Goal: Task Accomplishment & Management: Complete application form

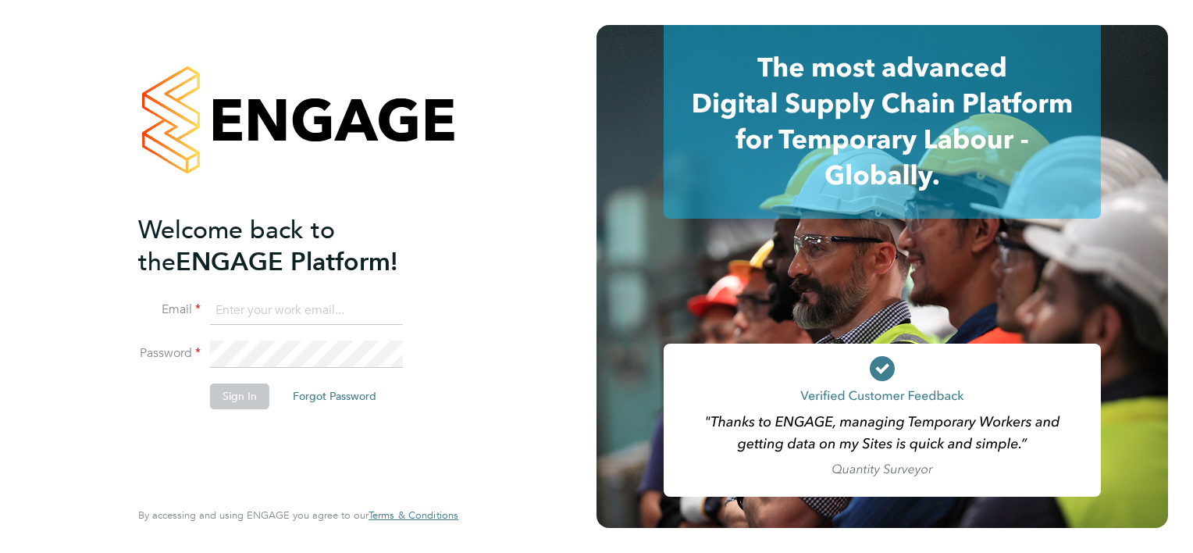
type input "[PERSON_NAME][EMAIL_ADDRESS][PERSON_NAME][DOMAIN_NAME]"
click at [241, 403] on button "Sign In" at bounding box center [239, 395] width 59 height 25
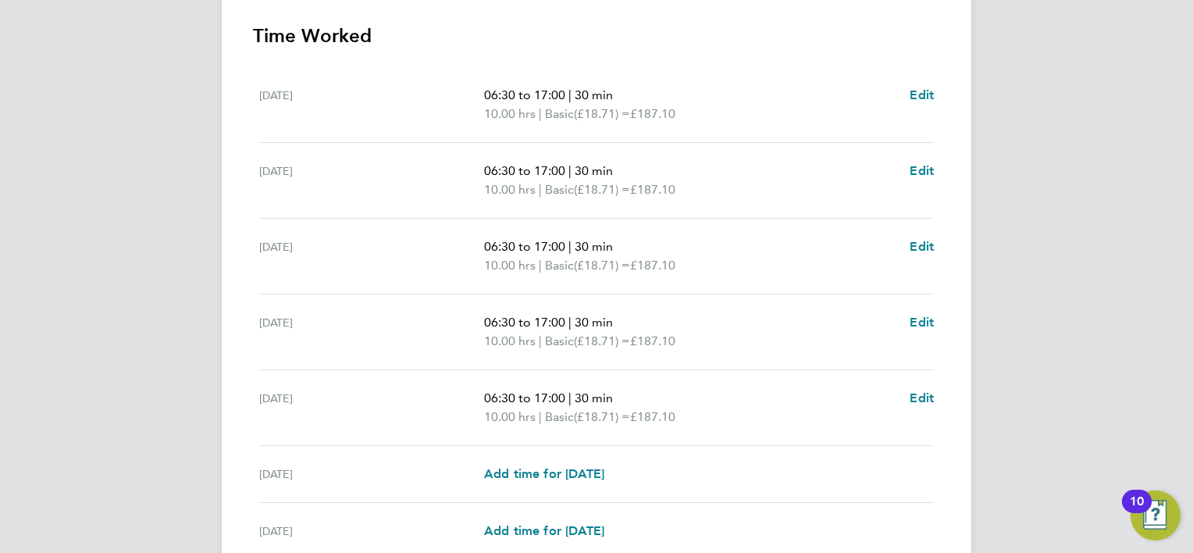
scroll to position [586, 0]
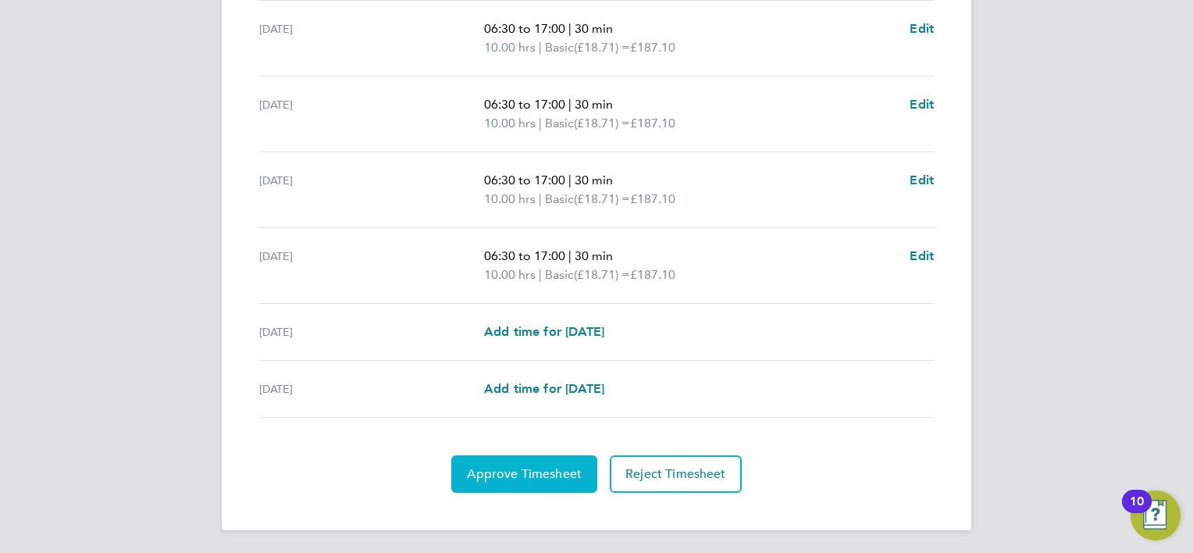
click at [512, 476] on span "Approve Timesheet" at bounding box center [524, 474] width 115 height 16
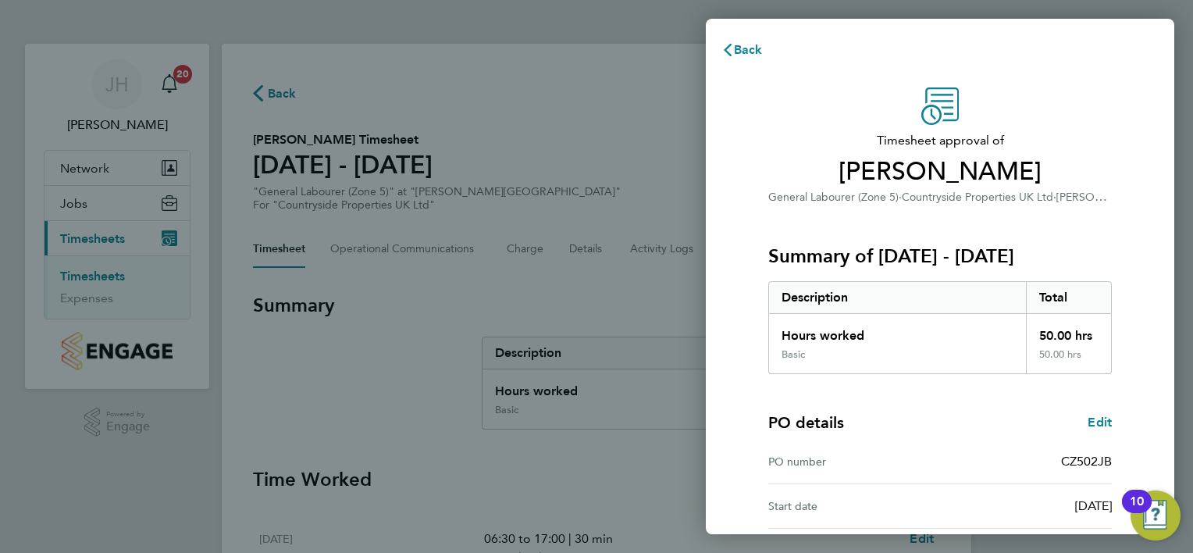
click at [948, 422] on div "PO details Edit" at bounding box center [940, 423] width 344 height 22
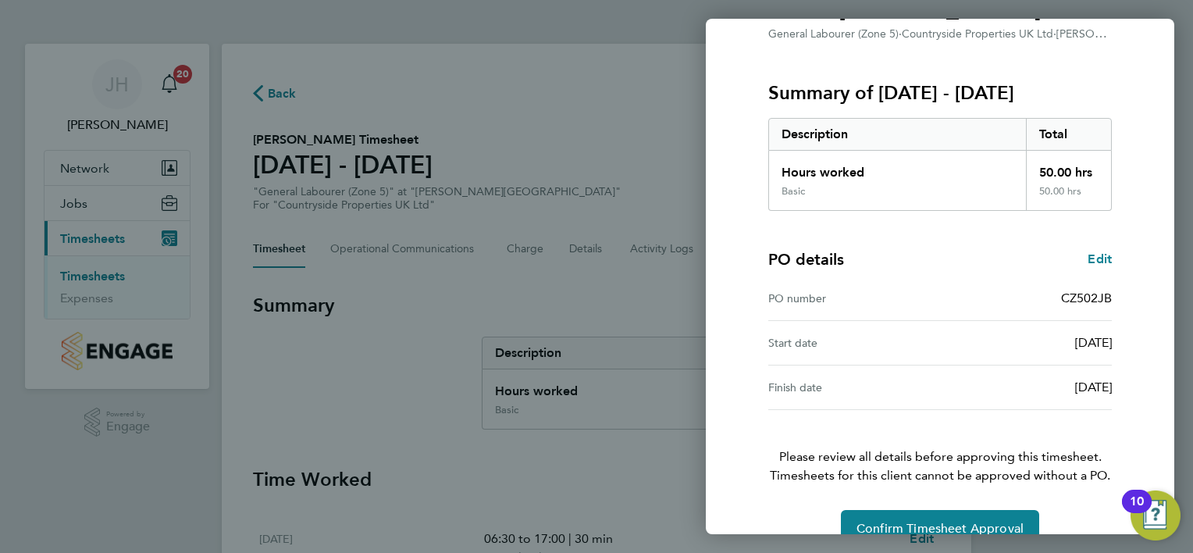
scroll to position [194, 0]
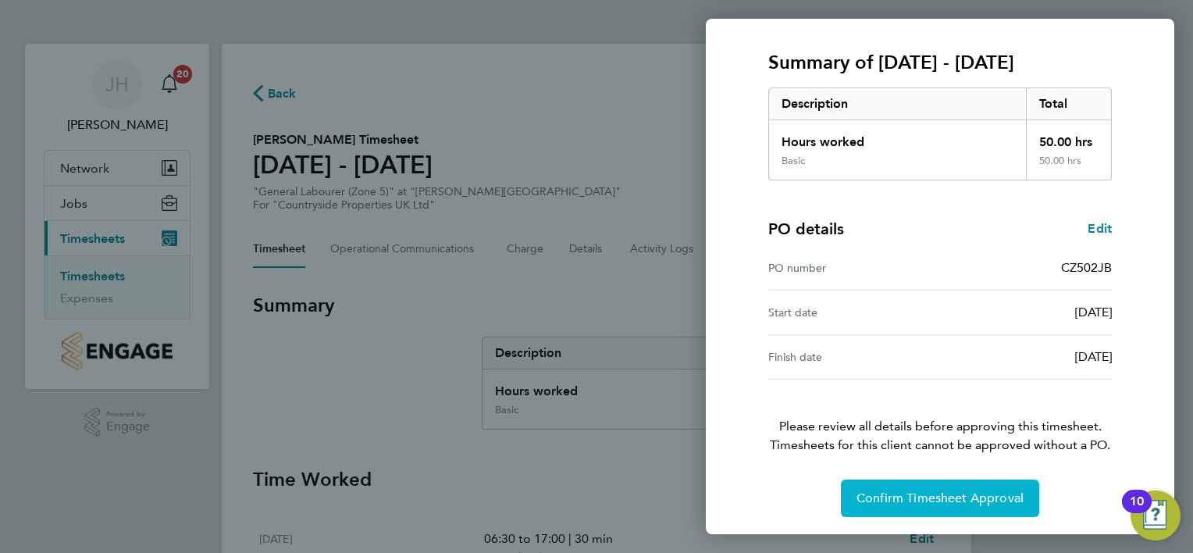
click at [899, 501] on span "Confirm Timesheet Approval" at bounding box center [940, 498] width 167 height 16
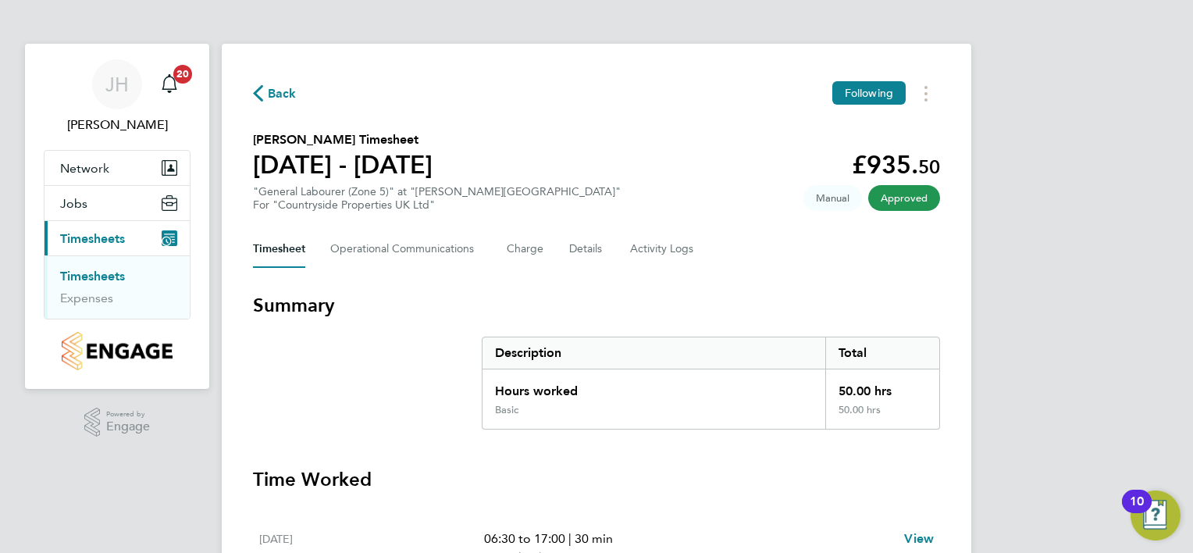
click at [1135, 116] on div "JH Jason Hardy Notifications 20 Applications: Network Team Members Sites Jobs V…" at bounding box center [596, 533] width 1193 height 1066
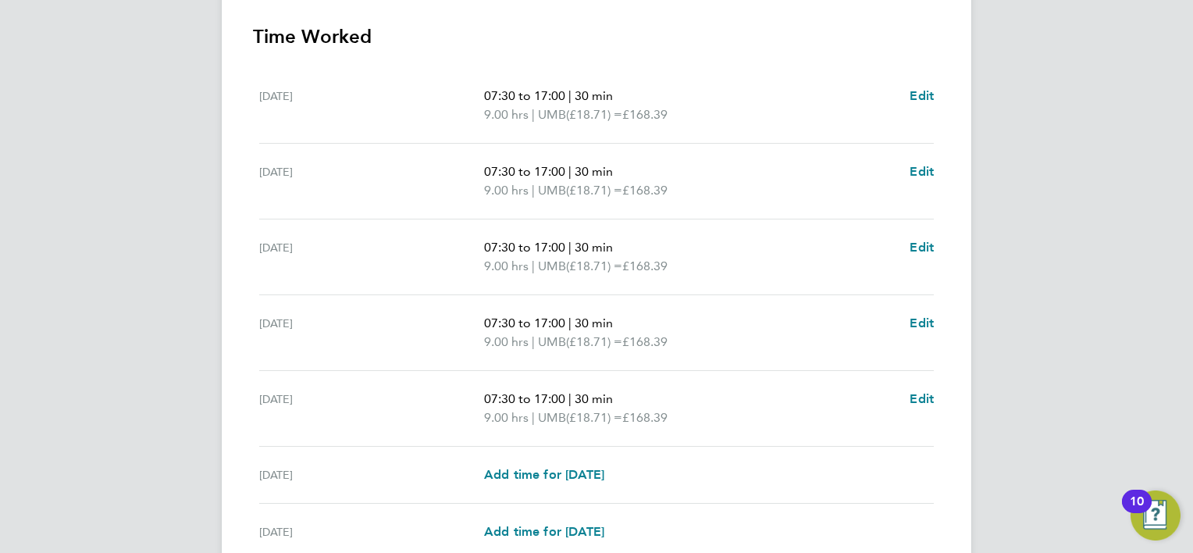
scroll to position [531, 0]
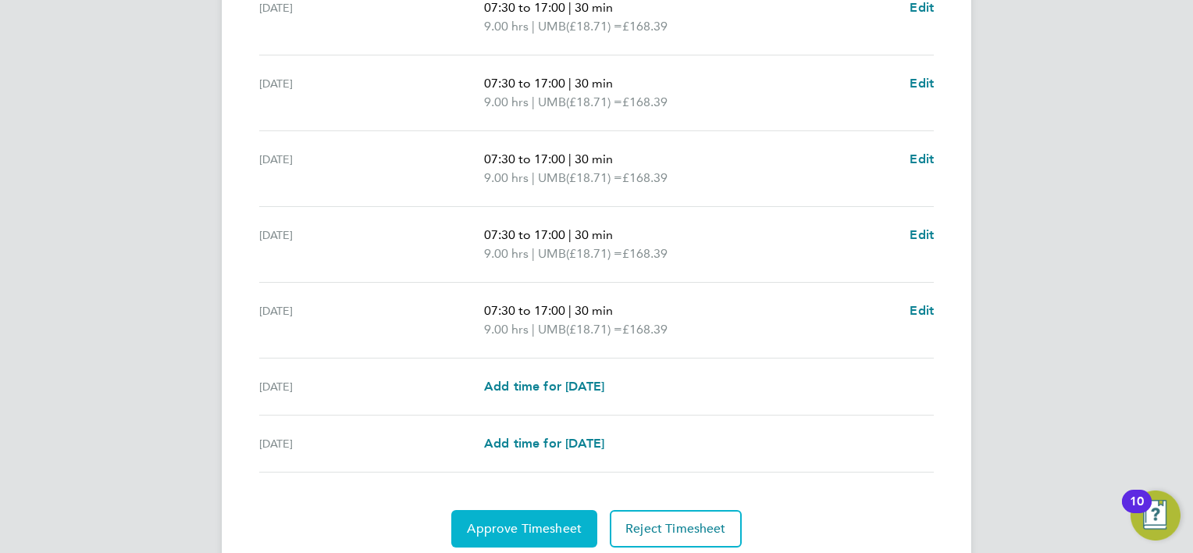
click at [558, 521] on span "Approve Timesheet" at bounding box center [524, 529] width 115 height 16
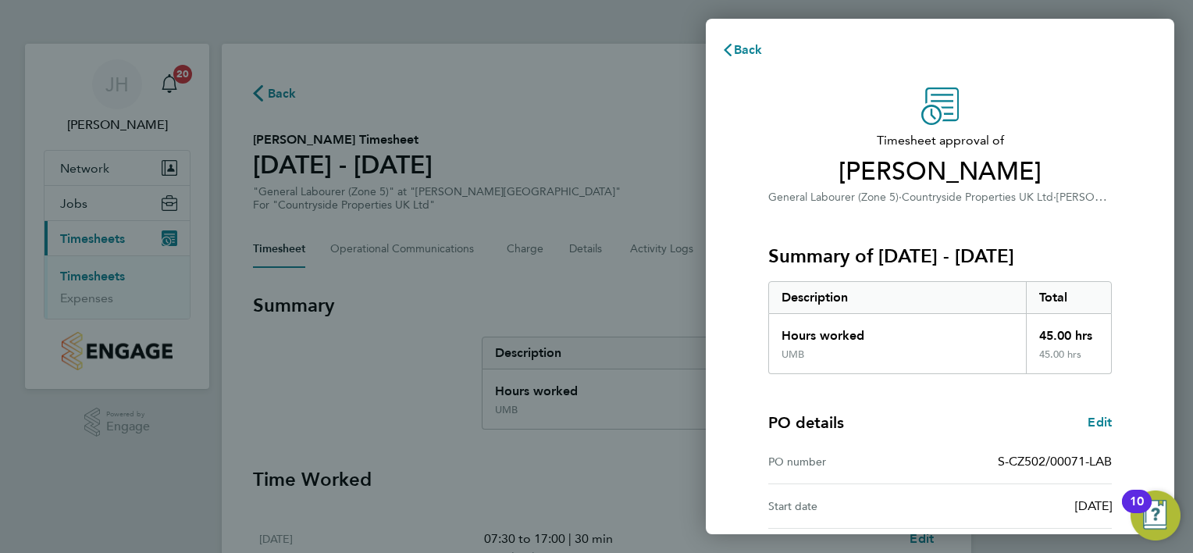
click at [953, 430] on div "PO details Edit" at bounding box center [940, 423] width 344 height 22
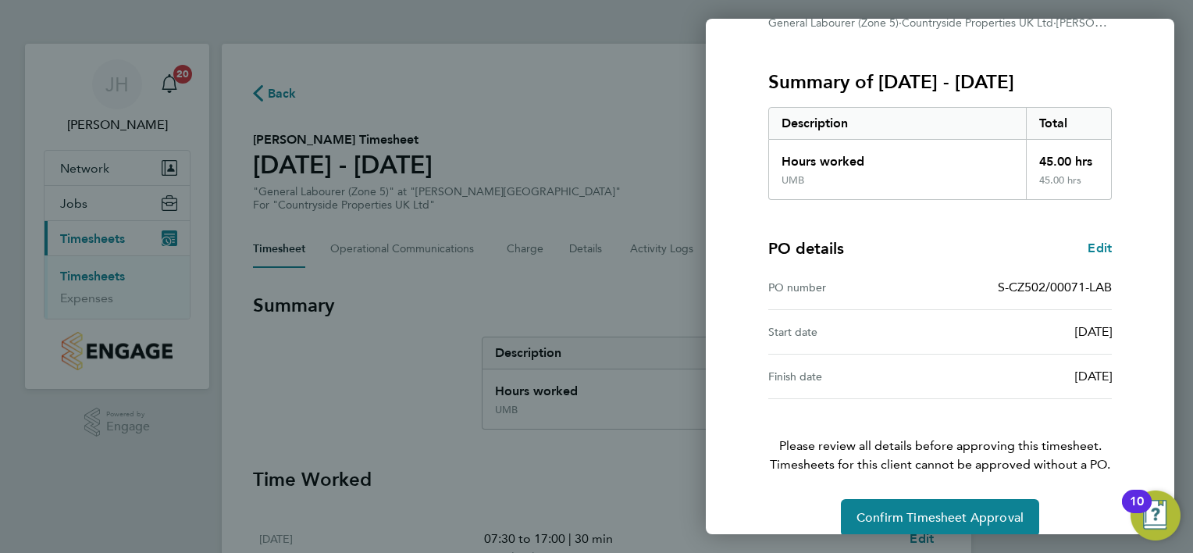
scroll to position [194, 0]
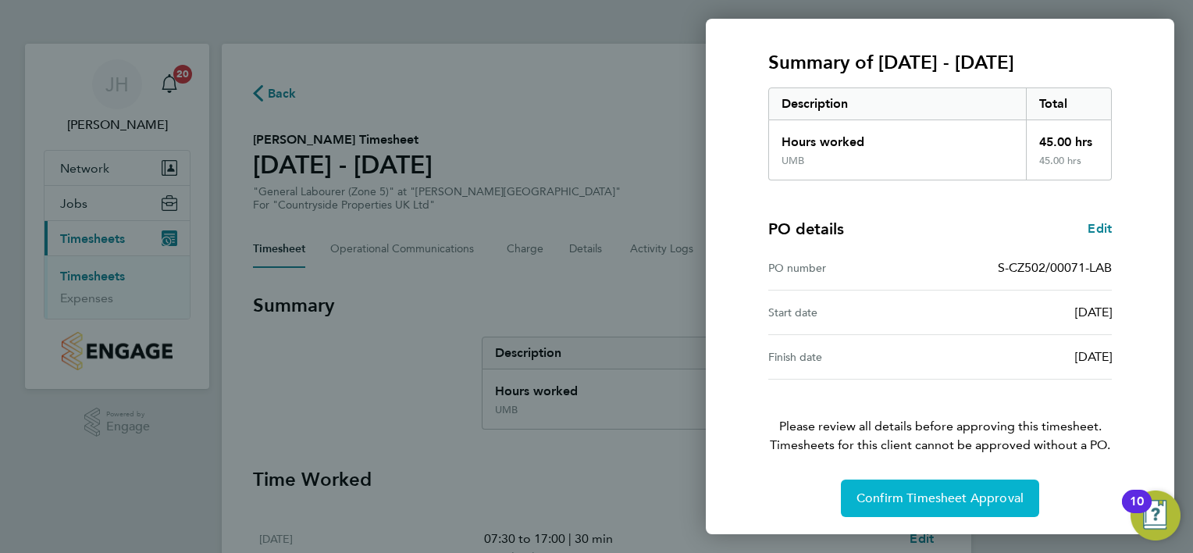
click at [955, 494] on span "Confirm Timesheet Approval" at bounding box center [940, 498] width 167 height 16
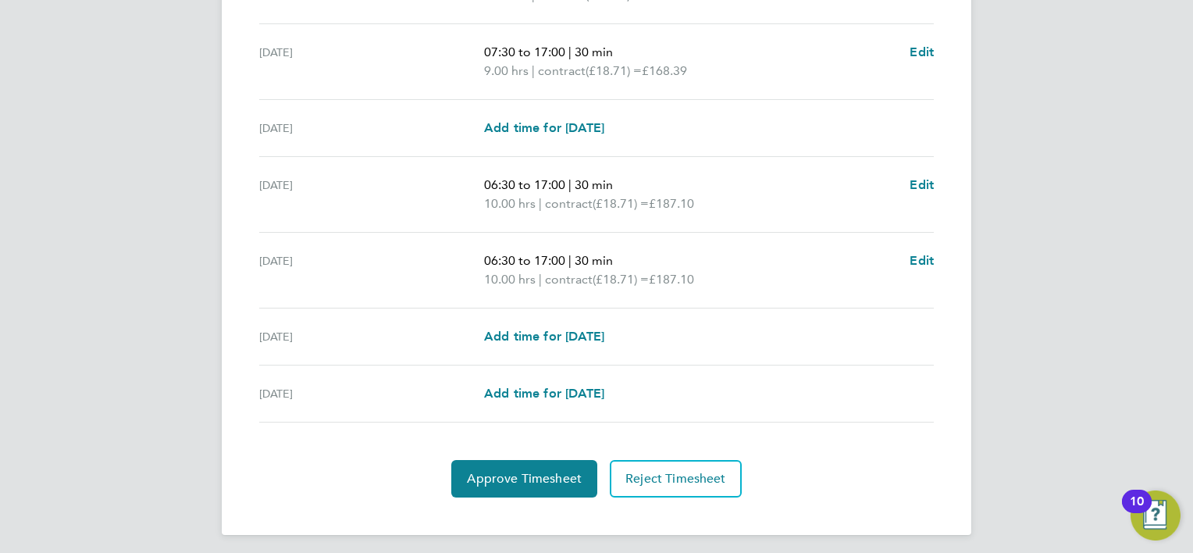
scroll to position [567, 0]
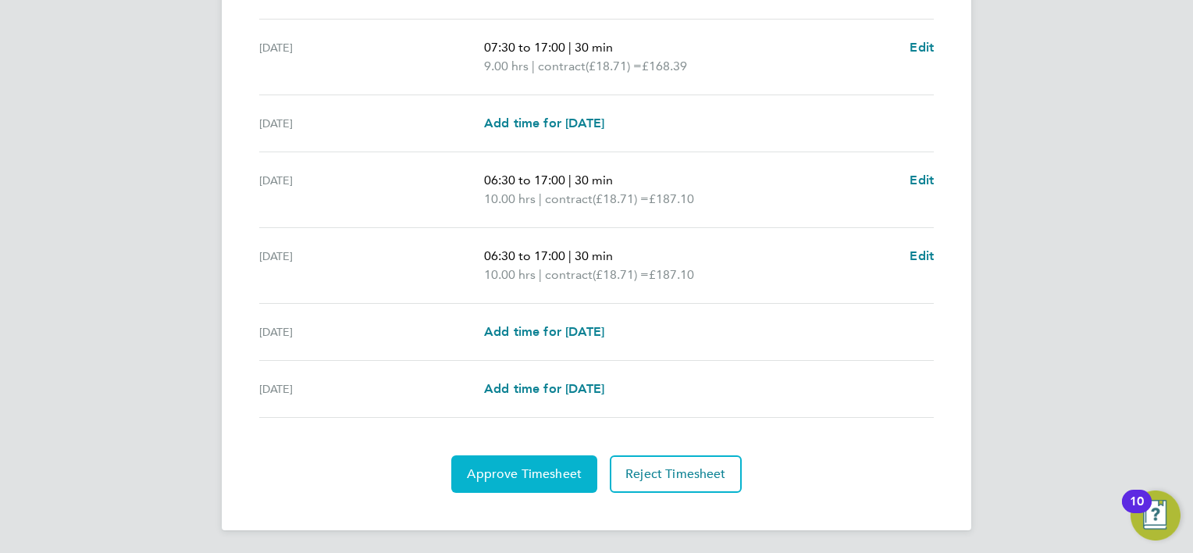
click at [559, 466] on span "Approve Timesheet" at bounding box center [524, 474] width 115 height 16
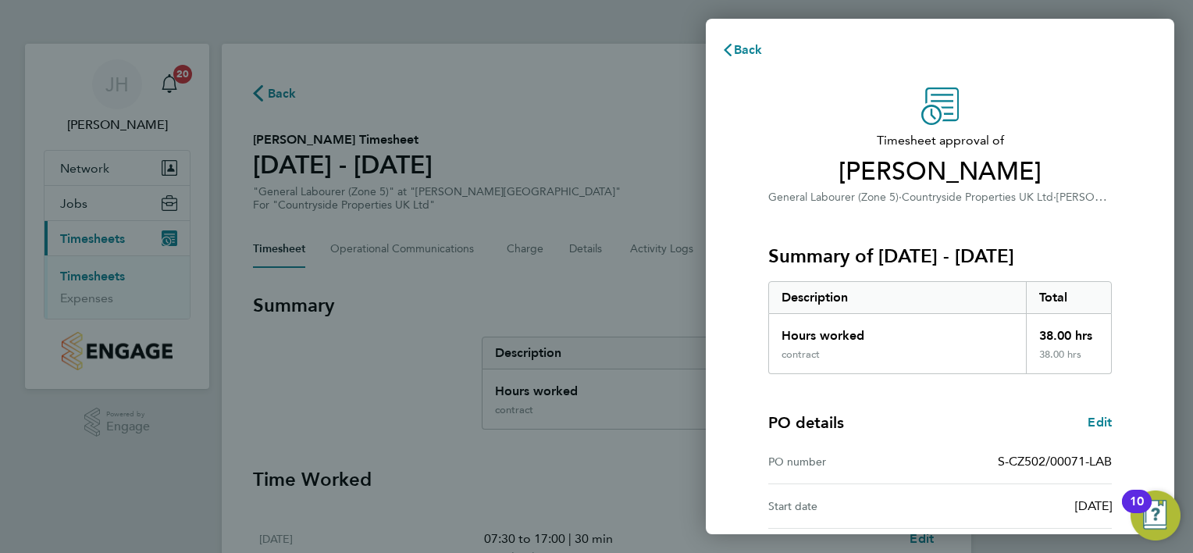
click at [923, 426] on div "PO details Edit" at bounding box center [940, 423] width 344 height 22
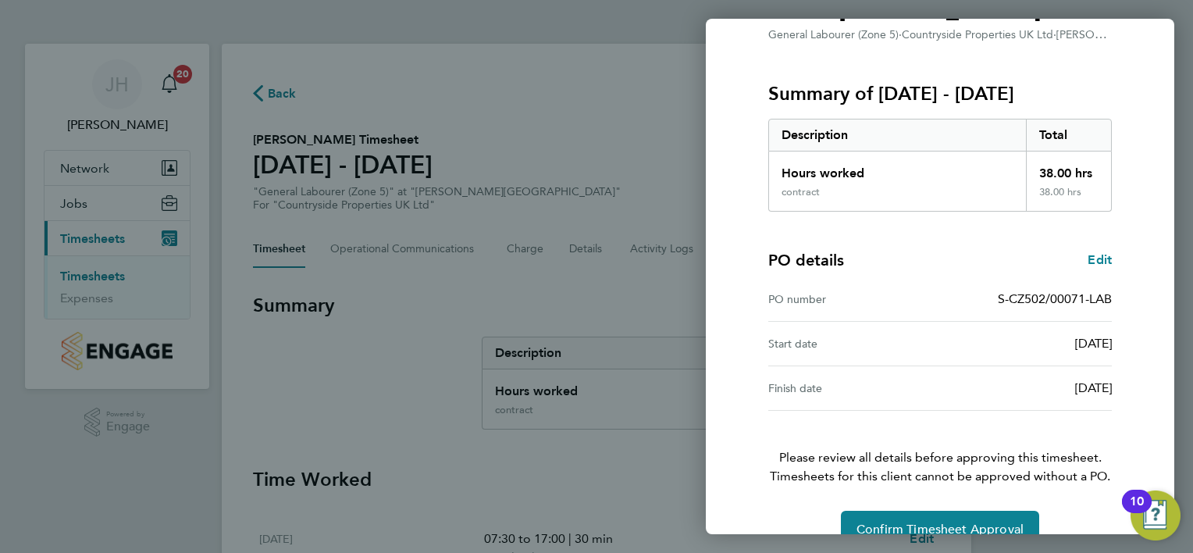
scroll to position [194, 0]
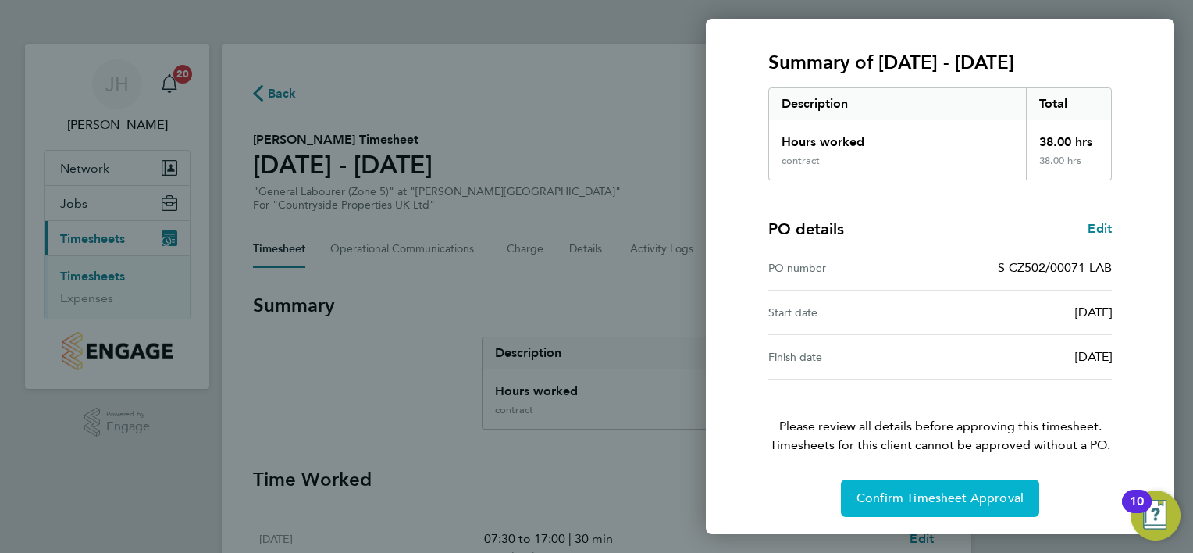
click at [937, 492] on span "Confirm Timesheet Approval" at bounding box center [940, 498] width 167 height 16
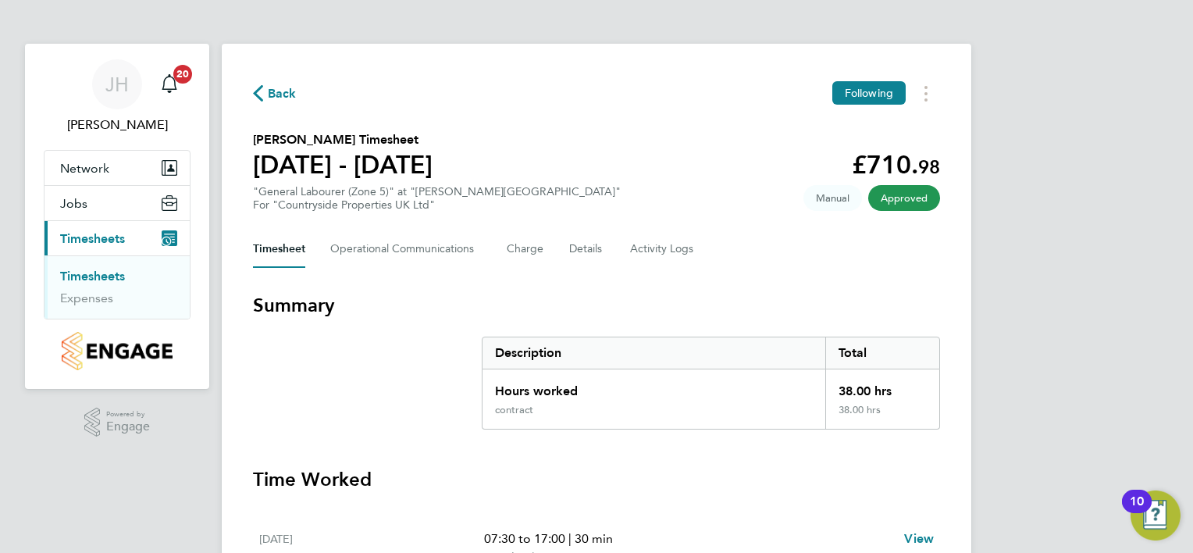
click at [1100, 287] on div "JH Jason Hardy Notifications 20 Applications: Network Team Members Sites Jobs V…" at bounding box center [596, 523] width 1193 height 1047
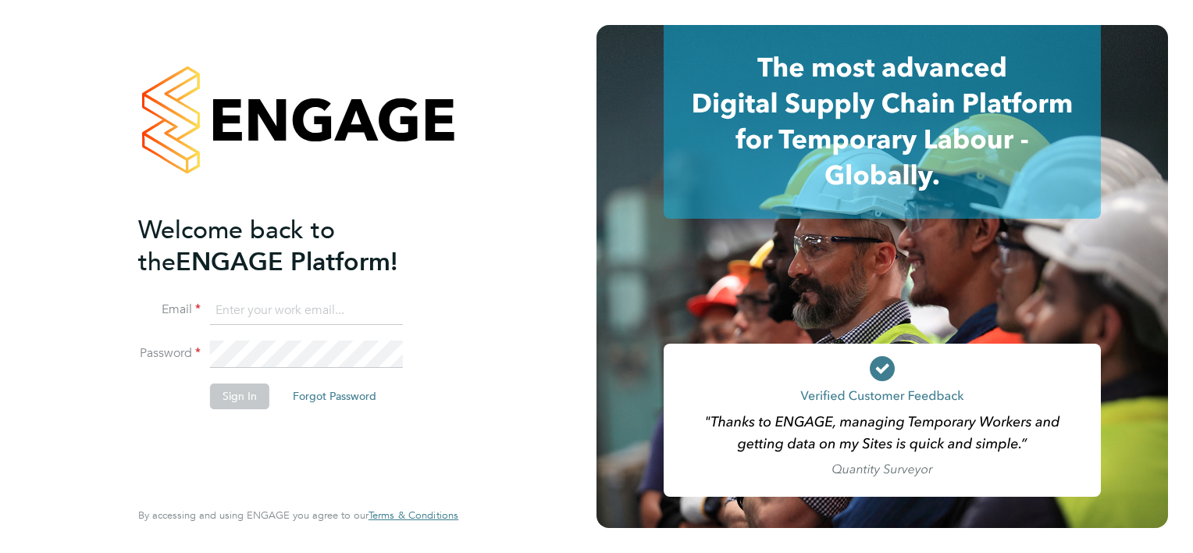
type input "[PERSON_NAME][EMAIL_ADDRESS][PERSON_NAME][DOMAIN_NAME]"
click at [222, 400] on button "Sign In" at bounding box center [239, 395] width 59 height 25
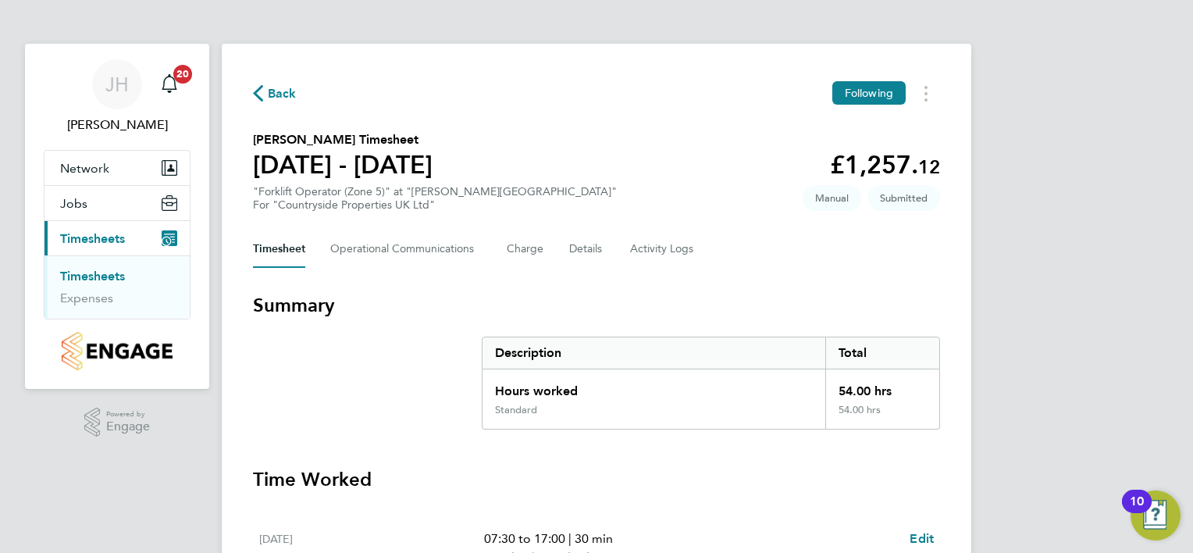
click at [803, 293] on h3 "Summary" at bounding box center [596, 305] width 687 height 25
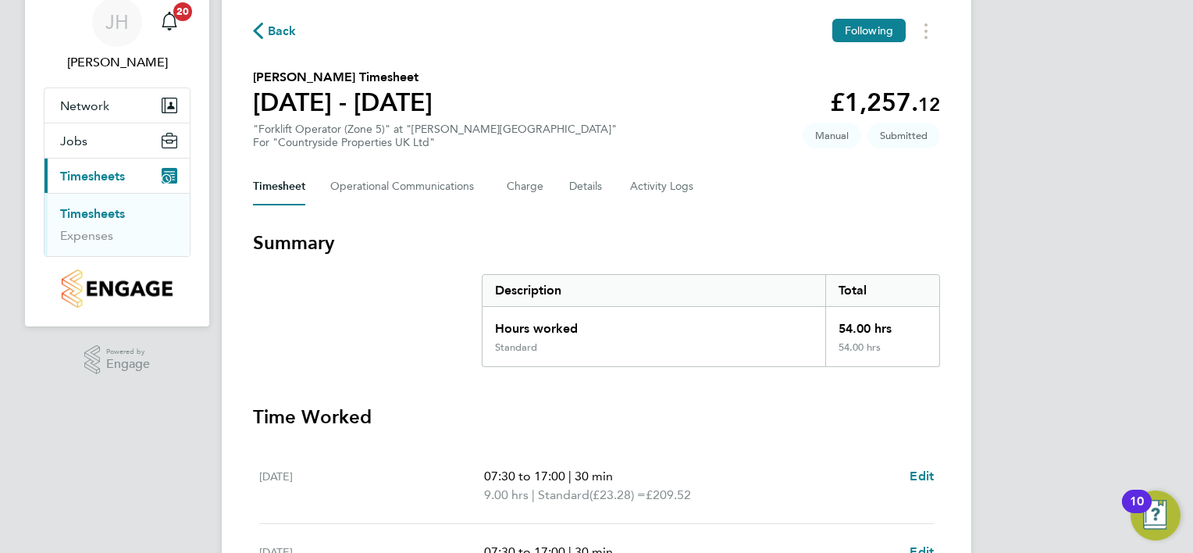
scroll to position [94, 0]
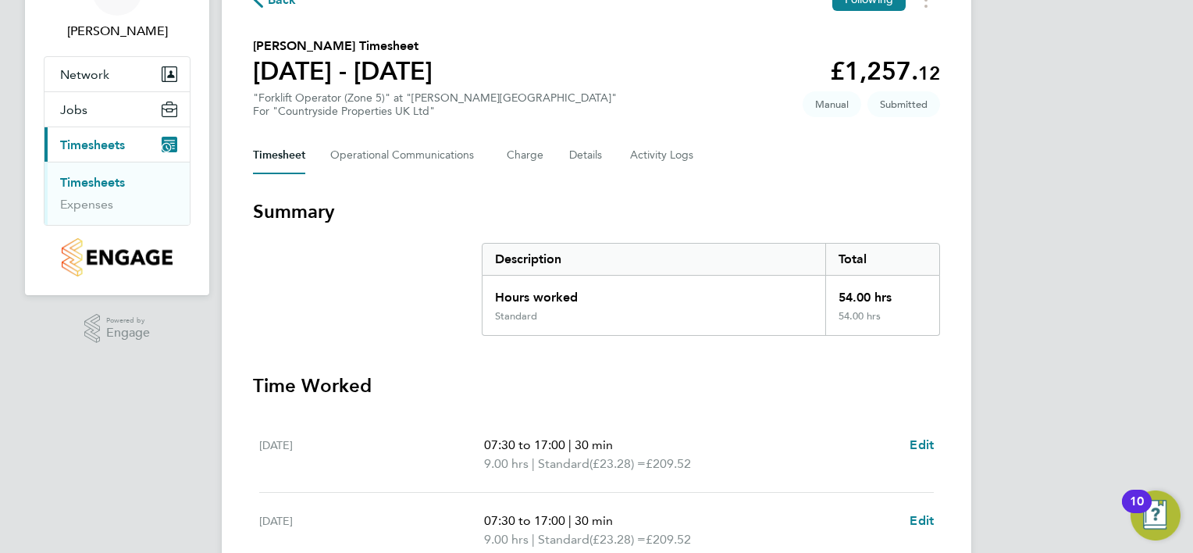
click at [937, 174] on div "Back Following Anil Pathak's Timesheet 22 - 28 Sept 2025 £1,257. 12 "Forklift O…" at bounding box center [597, 467] width 750 height 1034
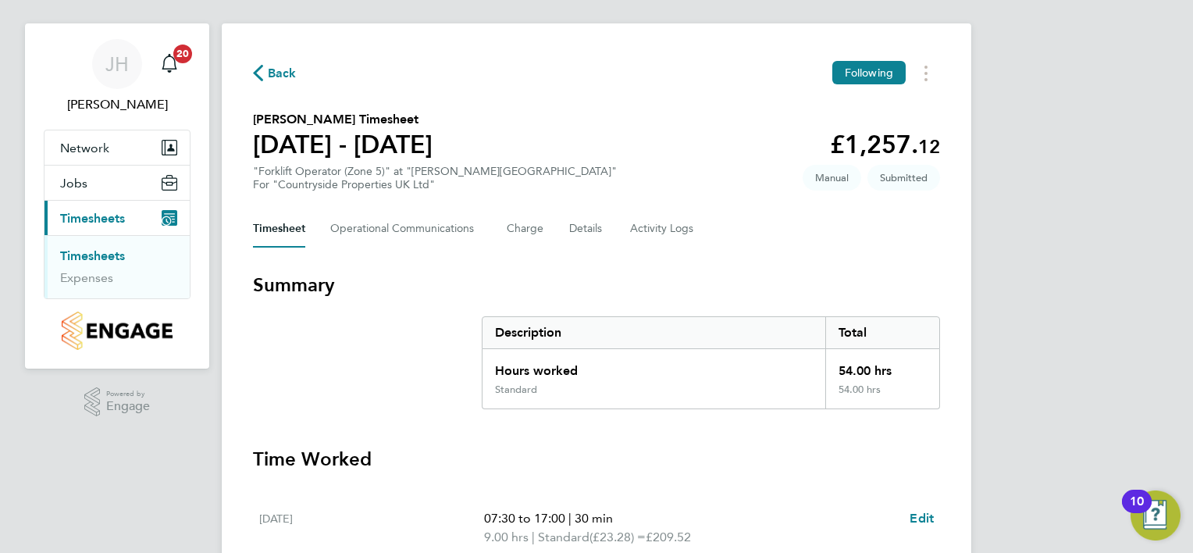
scroll to position [0, 0]
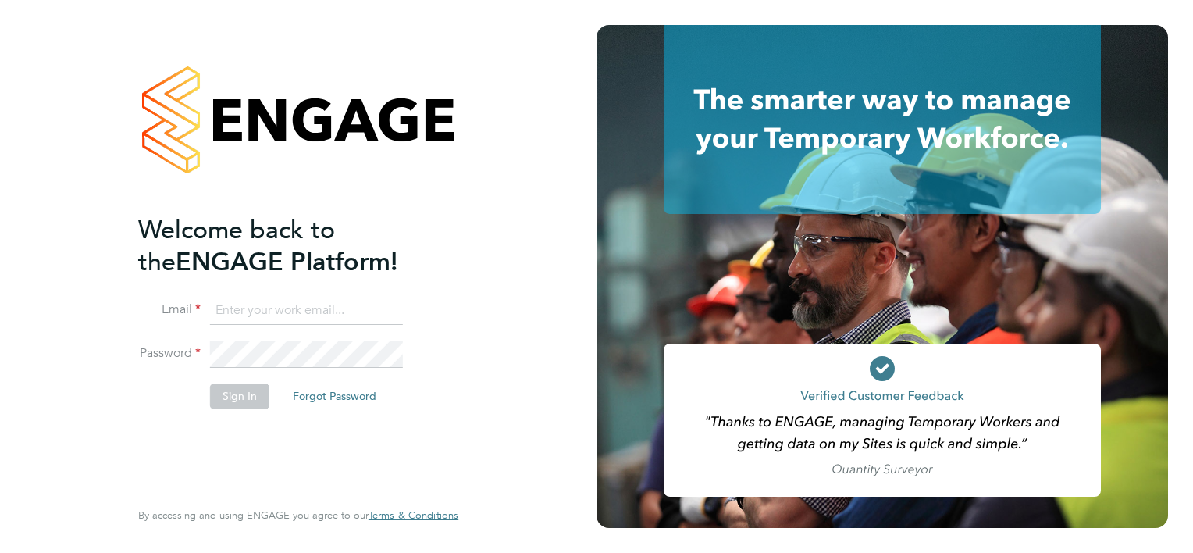
type input "[PERSON_NAME][EMAIL_ADDRESS][PERSON_NAME][DOMAIN_NAME]"
click at [248, 399] on button "Sign In" at bounding box center [239, 395] width 59 height 25
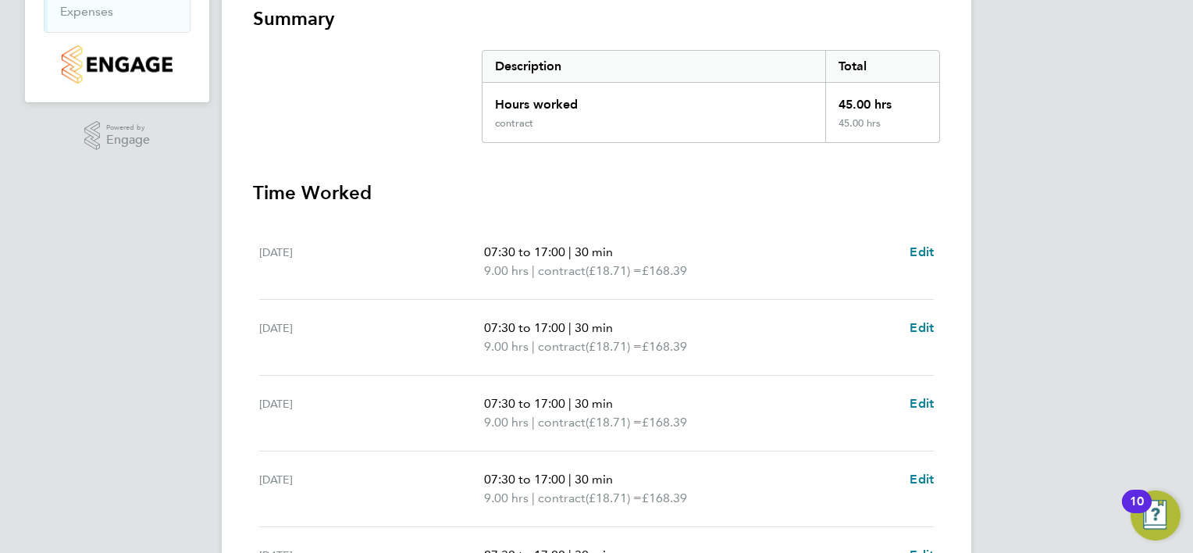
scroll to position [219, 0]
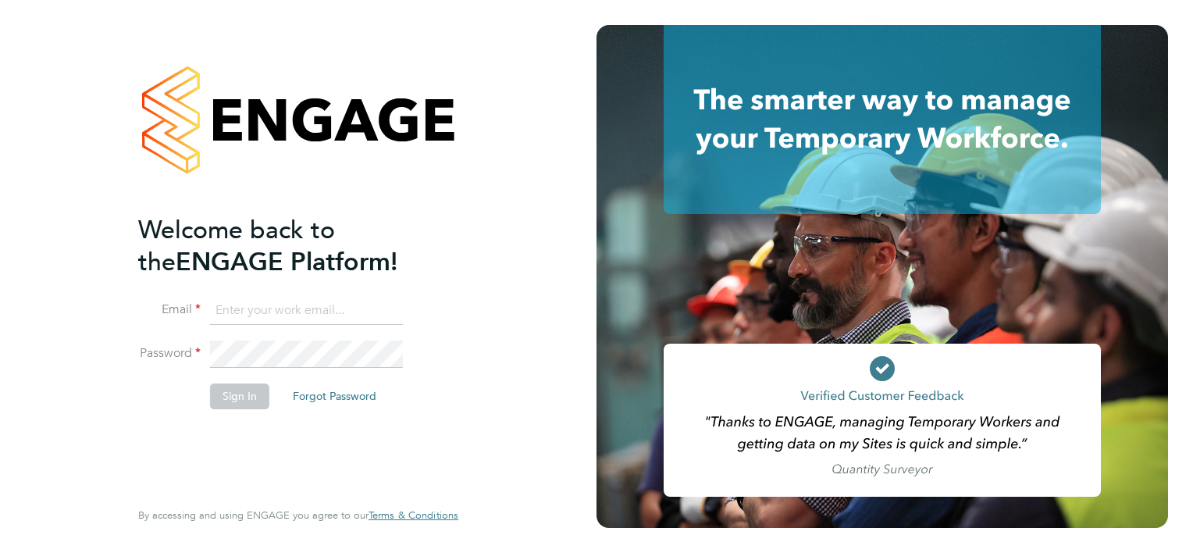
type input "[PERSON_NAME][EMAIL_ADDRESS][PERSON_NAME][DOMAIN_NAME]"
click at [237, 397] on button "Sign In" at bounding box center [239, 395] width 59 height 25
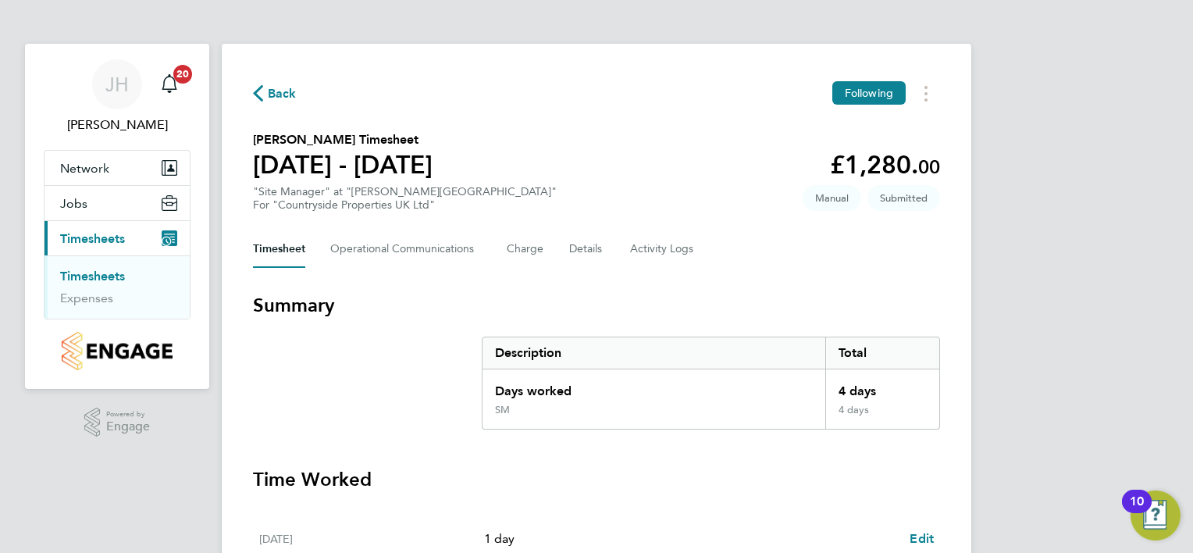
click at [793, 258] on div "Timesheet Operational Communications Charge Details Activity Logs" at bounding box center [596, 248] width 687 height 37
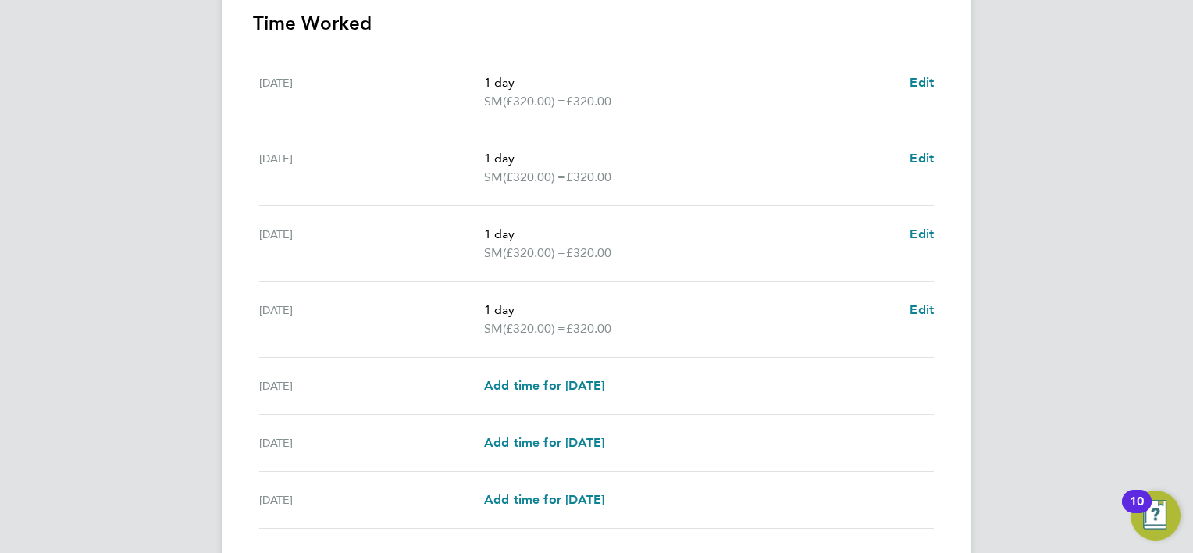
scroll to position [531, 0]
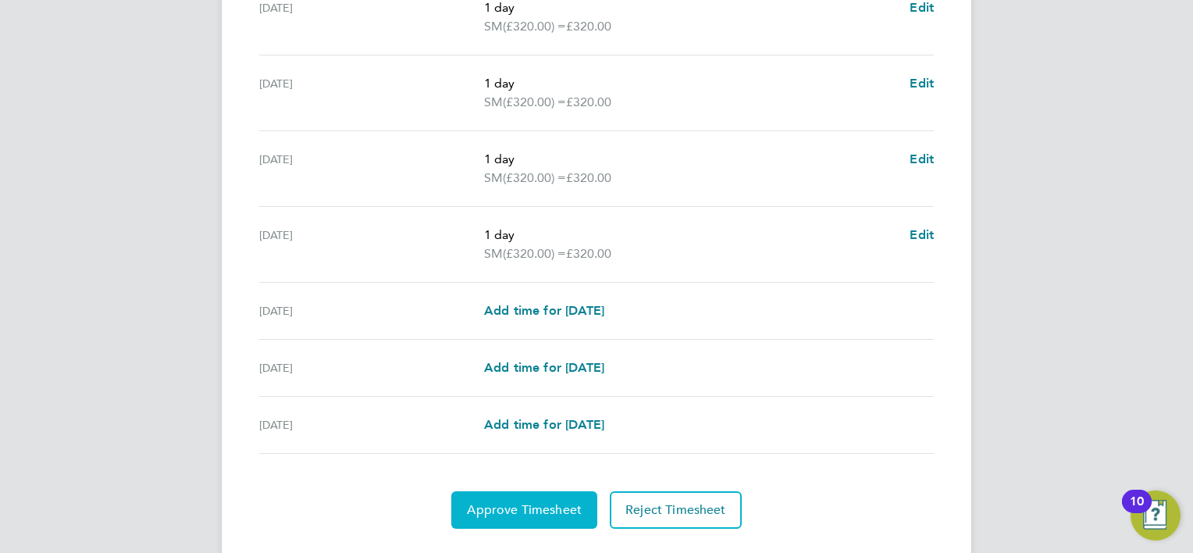
click at [556, 512] on span "Approve Timesheet" at bounding box center [524, 510] width 115 height 16
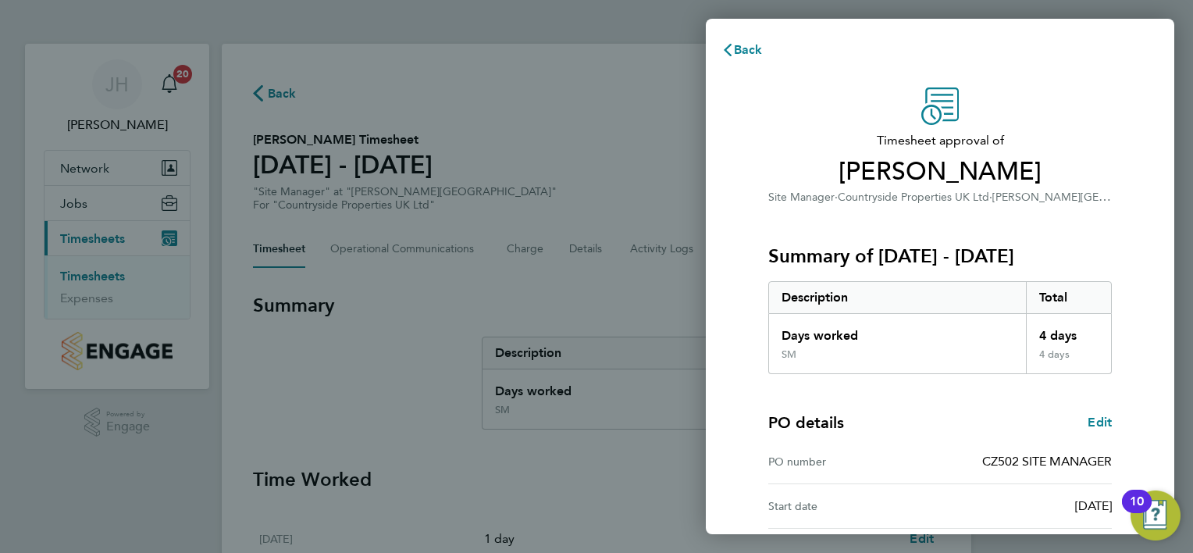
click at [1135, 284] on div "Timesheet approval of Scott Varden Site Manager · Countryside Properties UK Ltd…" at bounding box center [940, 399] width 469 height 661
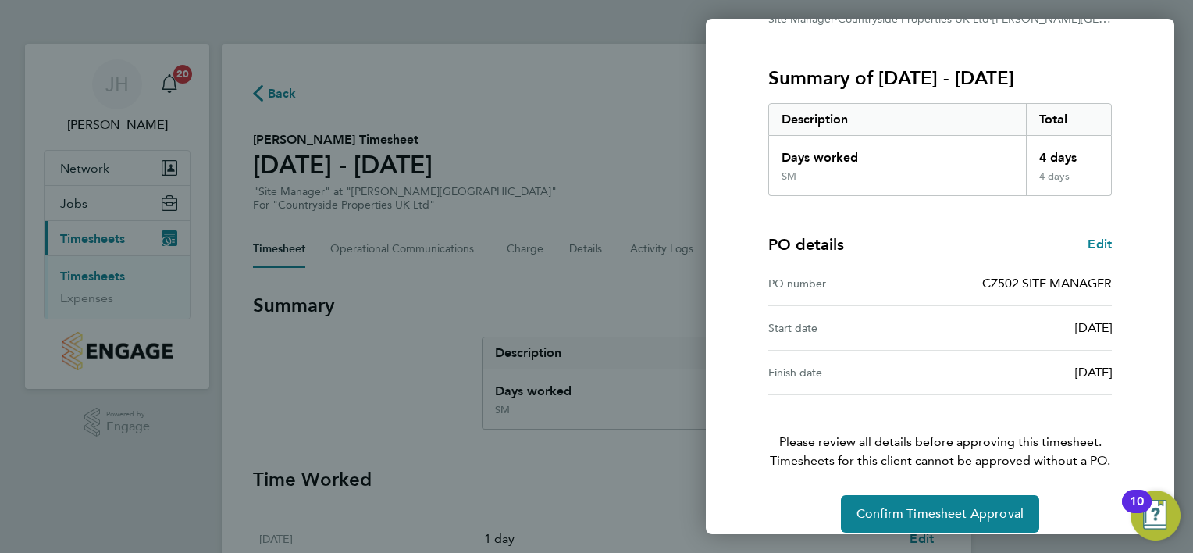
scroll to position [194, 0]
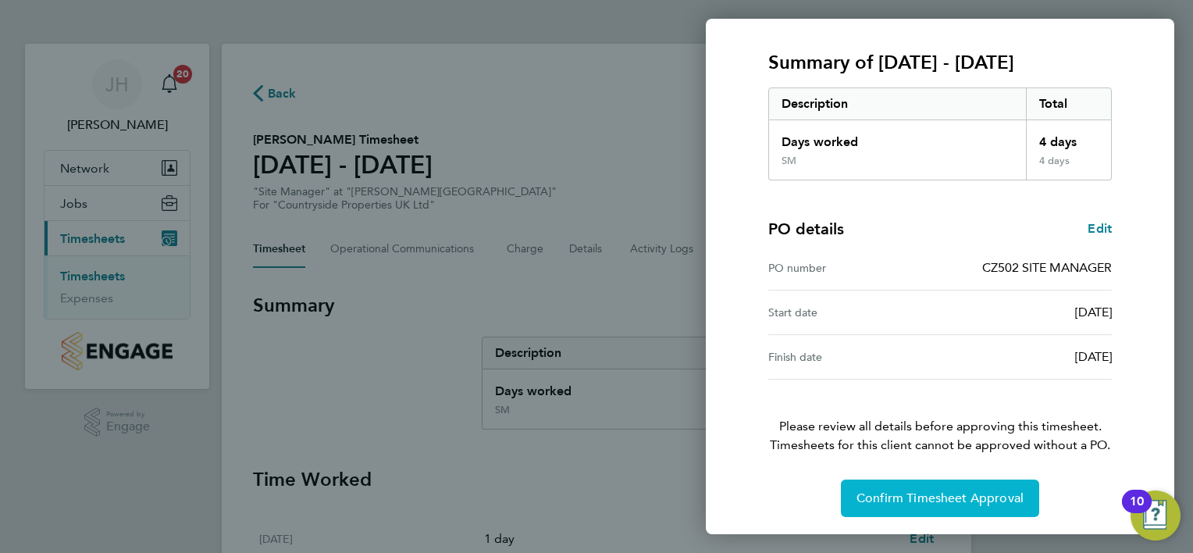
click at [862, 501] on span "Confirm Timesheet Approval" at bounding box center [940, 498] width 167 height 16
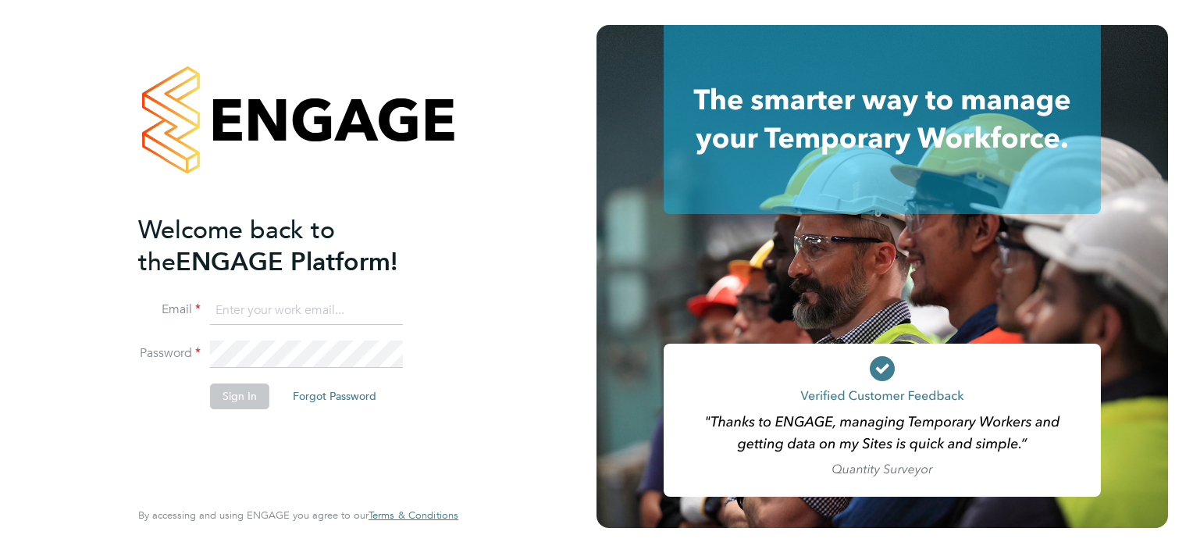
type input "jason.hardy@cpplc.com"
click at [247, 401] on button "Sign In" at bounding box center [239, 395] width 59 height 25
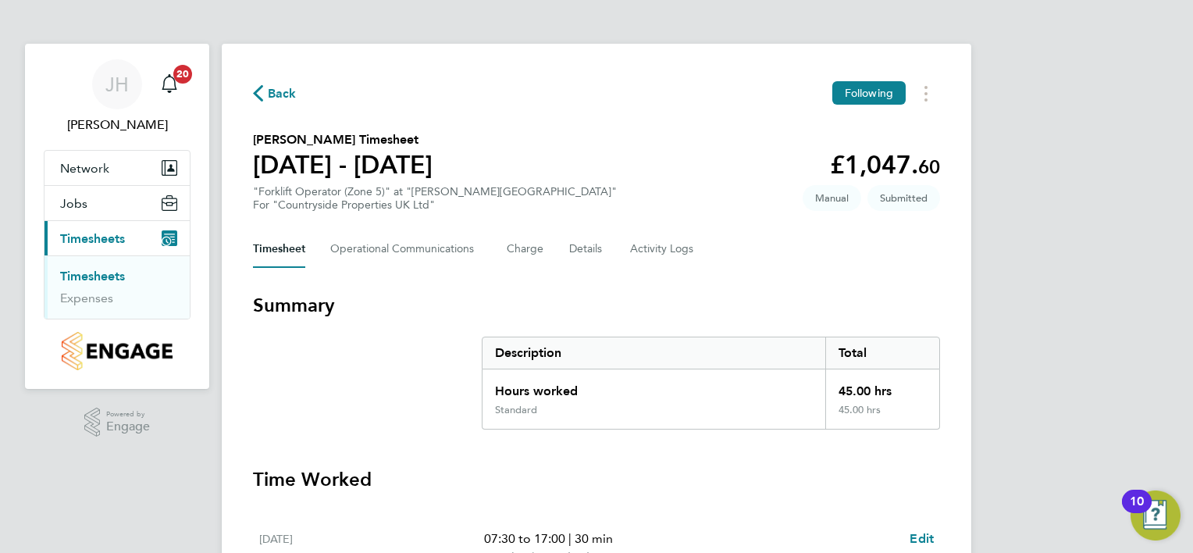
click at [699, 473] on h3 "Time Worked" at bounding box center [596, 479] width 687 height 25
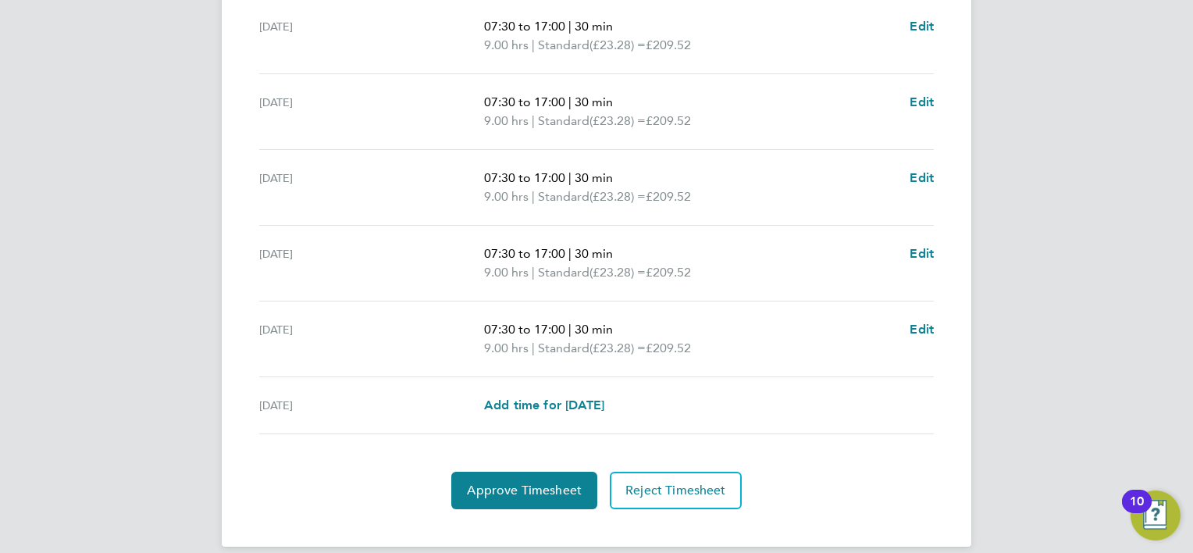
scroll to position [529, 0]
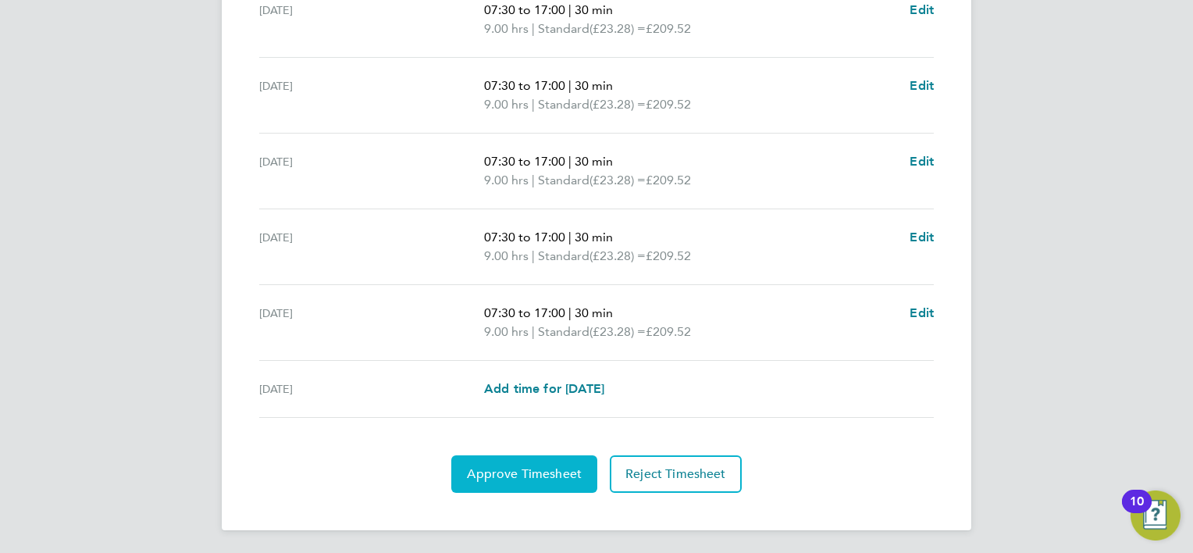
click at [553, 466] on span "Approve Timesheet" at bounding box center [524, 474] width 115 height 16
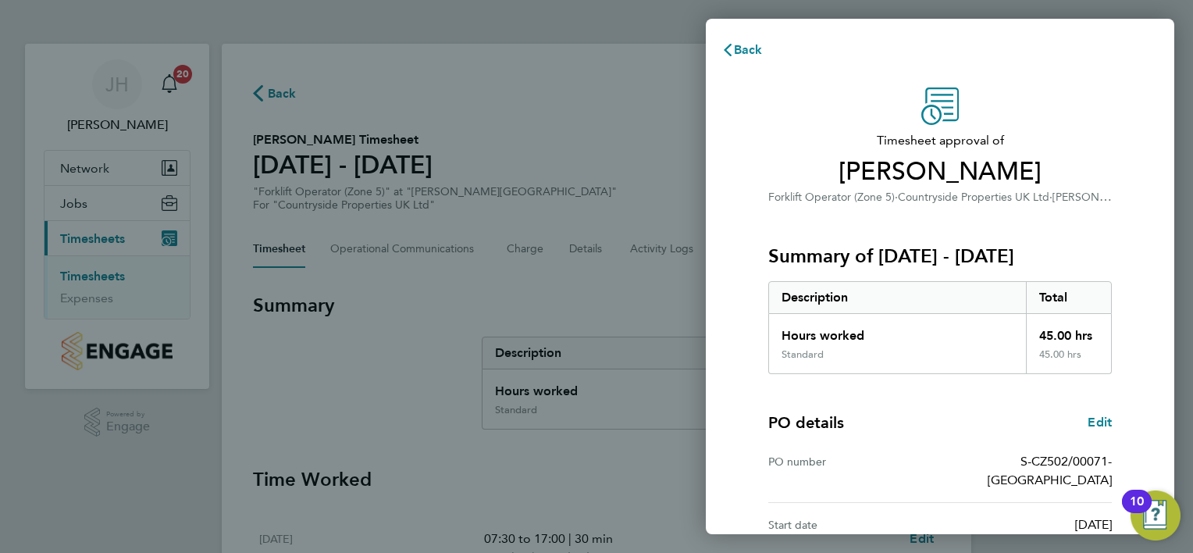
click at [924, 427] on div "PO details Edit" at bounding box center [940, 423] width 344 height 22
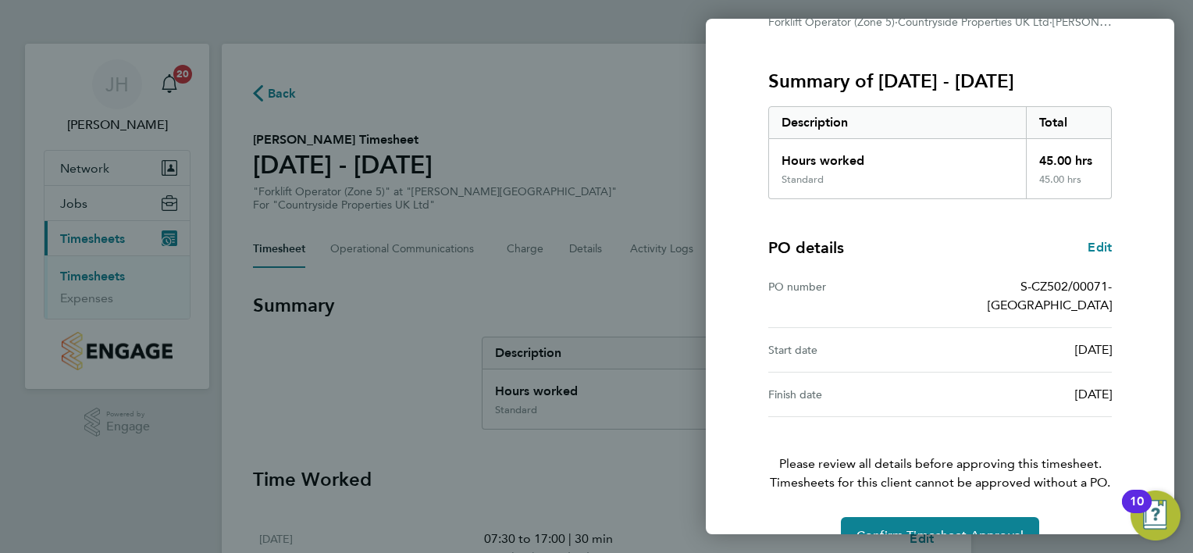
scroll to position [194, 0]
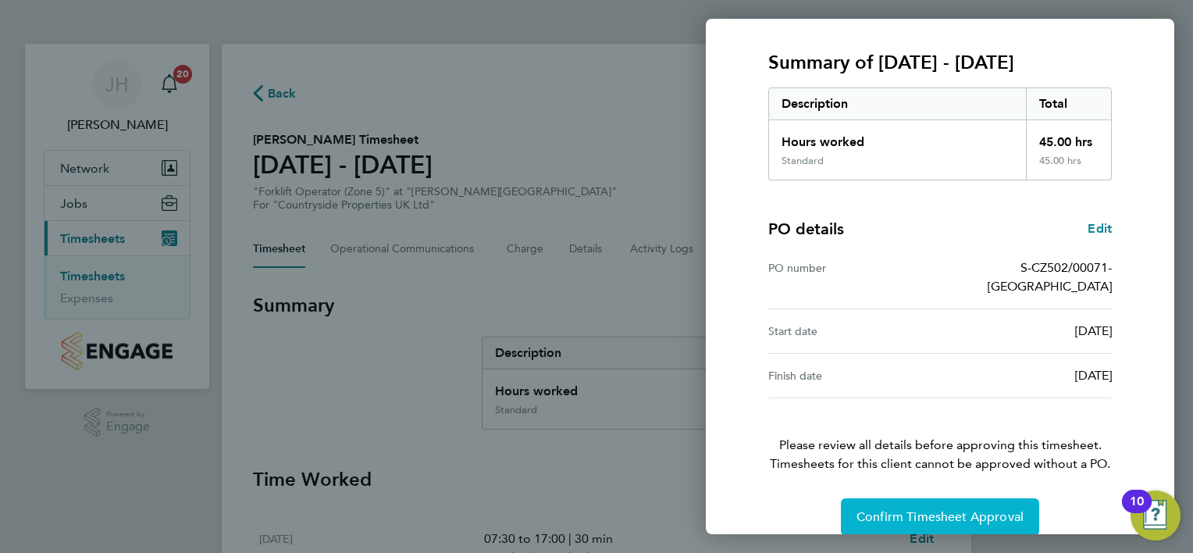
click at [946, 509] on span "Confirm Timesheet Approval" at bounding box center [940, 517] width 167 height 16
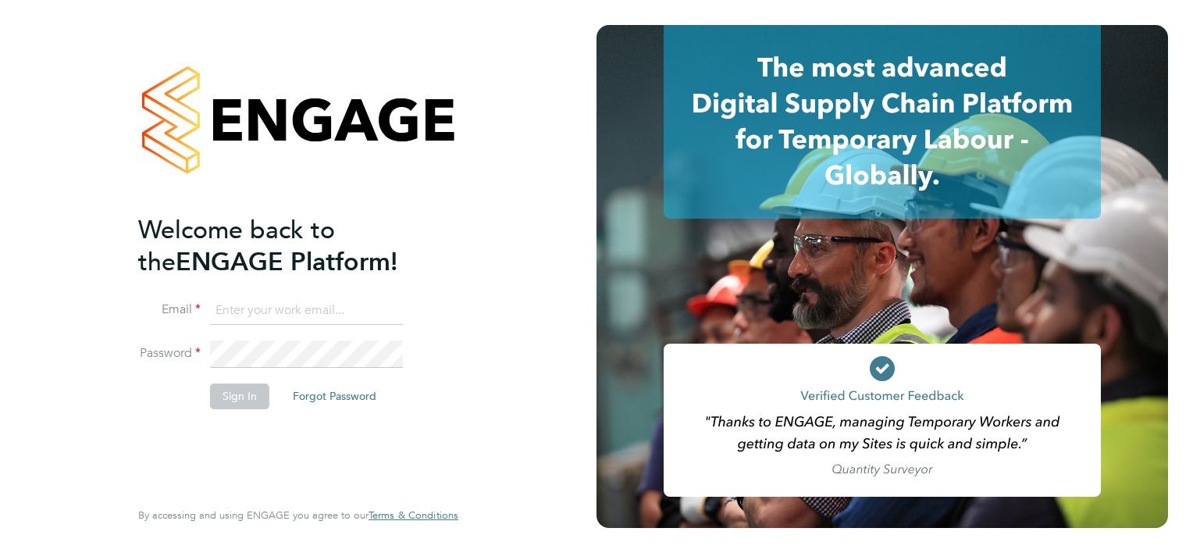
type input "[PERSON_NAME][EMAIL_ADDRESS][PERSON_NAME][DOMAIN_NAME]"
click at [244, 398] on button "Sign In" at bounding box center [239, 395] width 59 height 25
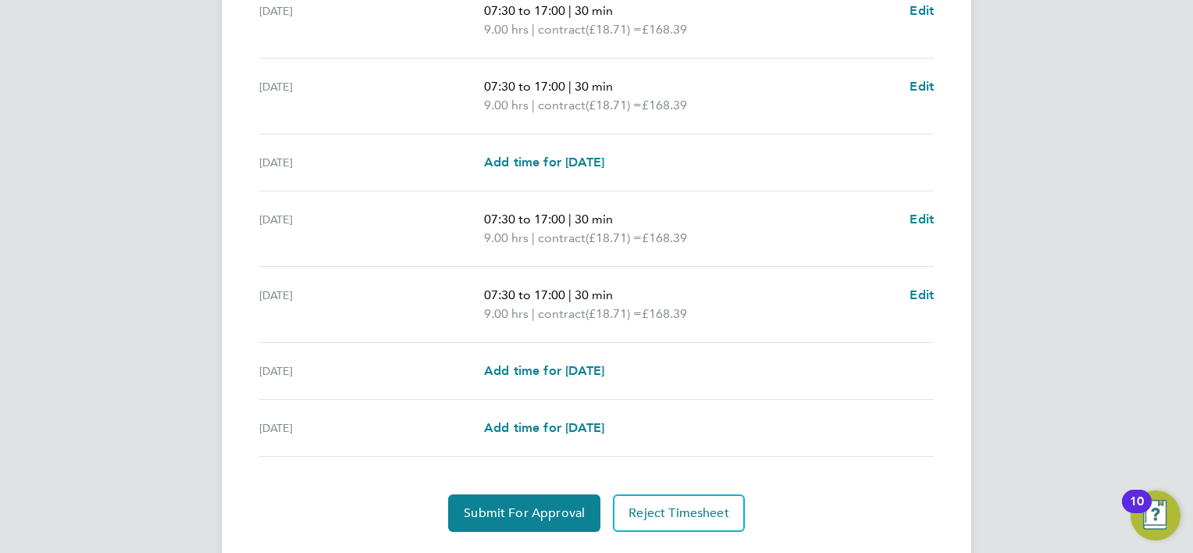
scroll to position [531, 0]
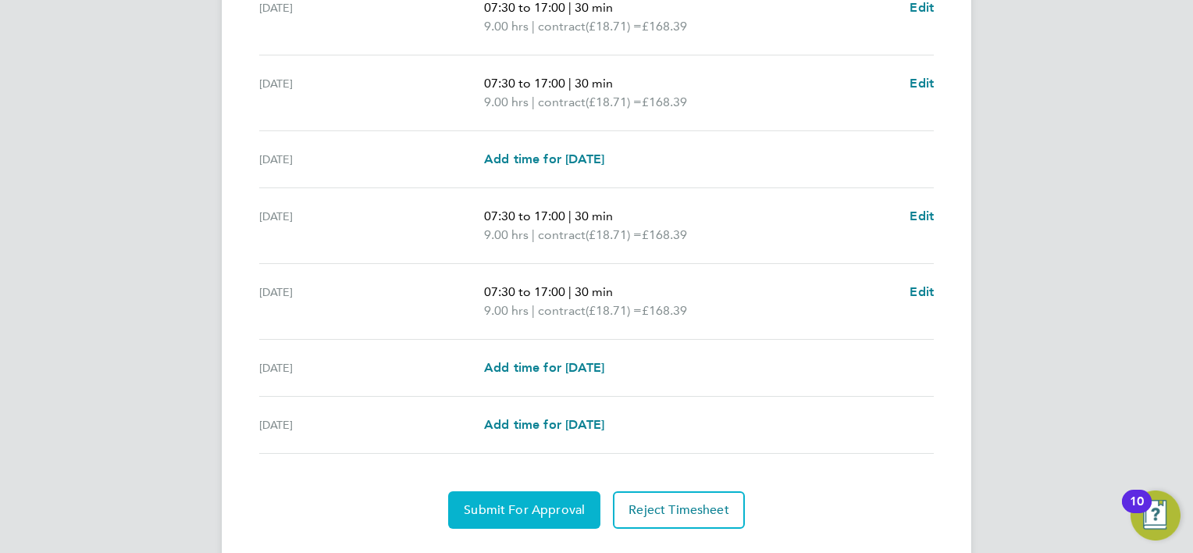
click at [550, 509] on span "Submit For Approval" at bounding box center [524, 510] width 121 height 16
click at [550, 508] on span "Approve Timesheet" at bounding box center [524, 510] width 115 height 16
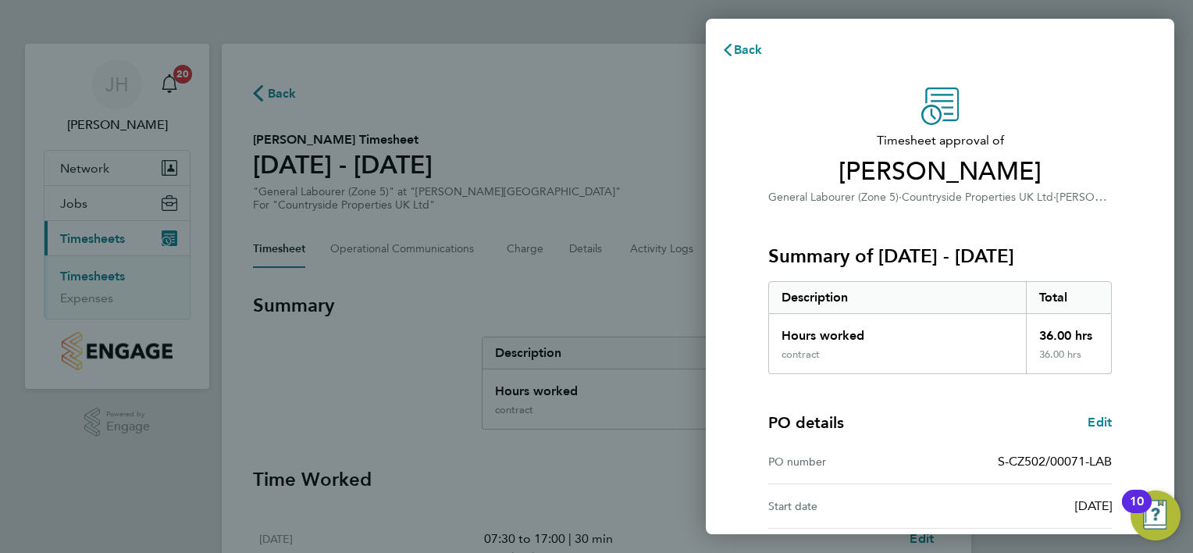
click at [954, 419] on div "PO details Edit" at bounding box center [940, 423] width 344 height 22
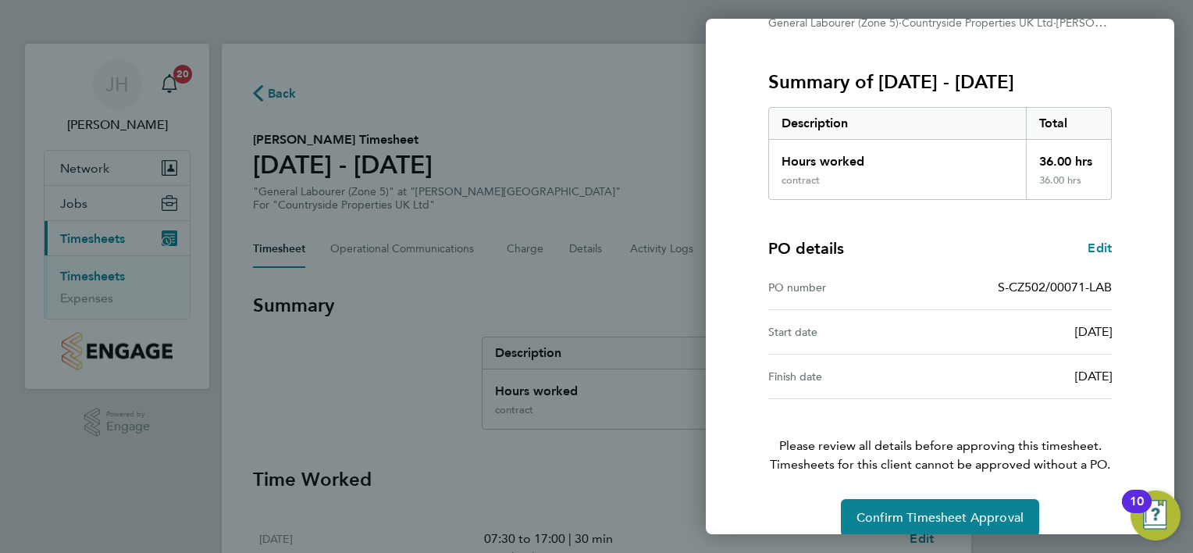
scroll to position [194, 0]
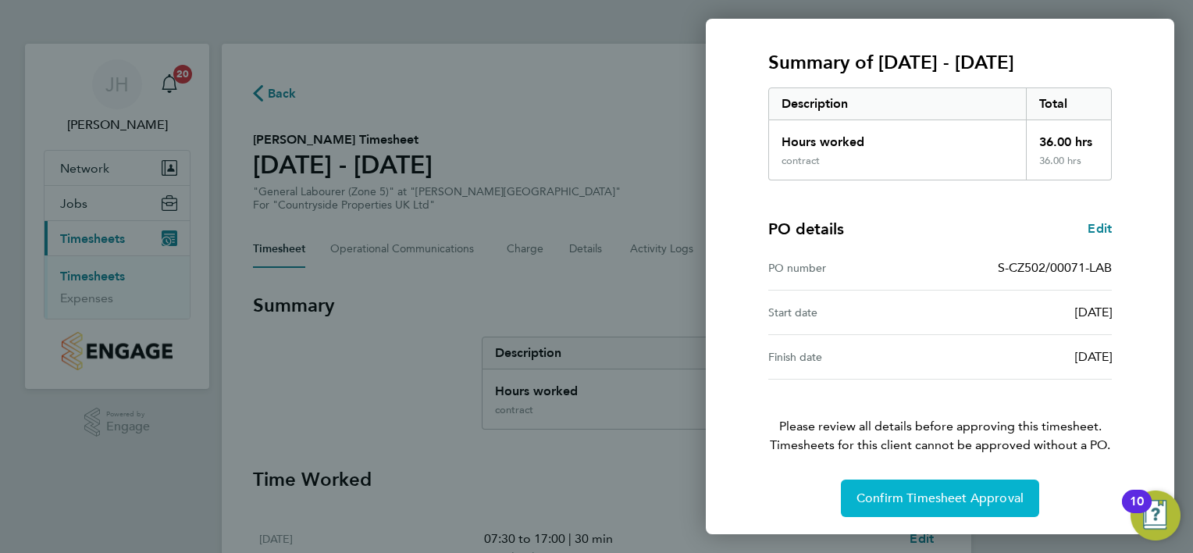
click at [937, 497] on span "Confirm Timesheet Approval" at bounding box center [940, 498] width 167 height 16
